Goal: Find specific page/section: Find specific page/section

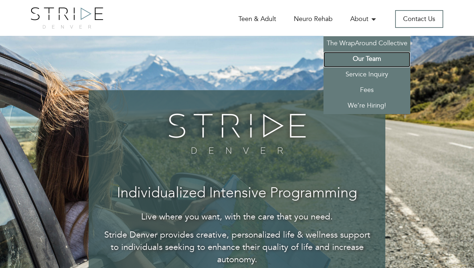
click at [365, 60] on link "Our Team" at bounding box center [367, 60] width 87 height 16
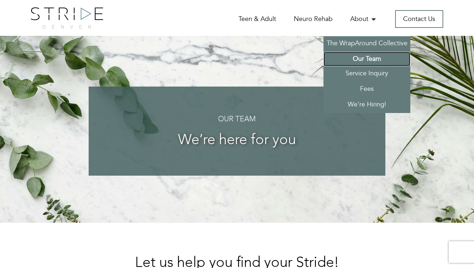
click at [365, 60] on link "Our Team" at bounding box center [367, 59] width 87 height 14
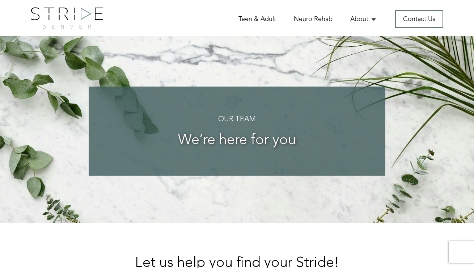
scroll to position [2, 0]
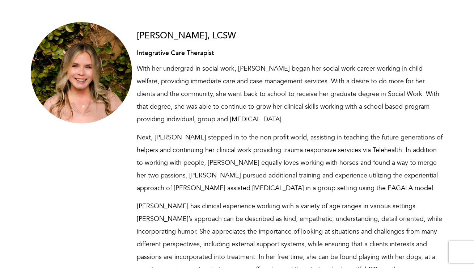
scroll to position [2685, 0]
